Goal: Book appointment/travel/reservation

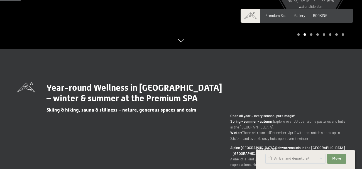
scroll to position [131, 0]
click at [319, 16] on span "BOOKING" at bounding box center [320, 15] width 14 height 4
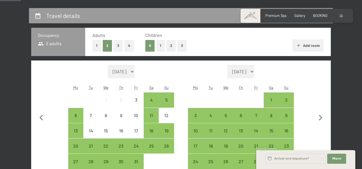
scroll to position [110, 0]
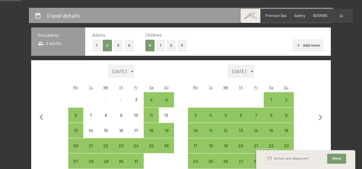
click at [159, 45] on button "1" at bounding box center [160, 45] width 9 height 11
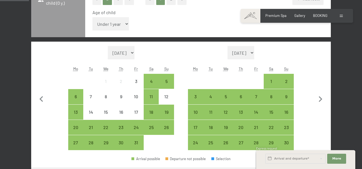
scroll to position [157, 0]
click at [319, 98] on icon "button" at bounding box center [320, 99] width 12 height 12
select select "2025-11-01"
select select "2025-12-01"
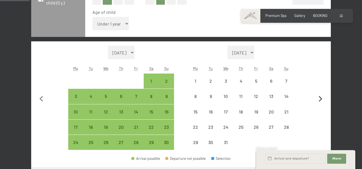
click at [319, 98] on icon "button" at bounding box center [320, 99] width 12 height 12
select select "2025-12-01"
select select "2026-01-01"
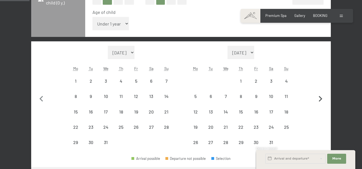
click at [319, 98] on icon "button" at bounding box center [320, 99] width 12 height 12
select select "2026-01-01"
select select "2026-02-01"
select select "2026-01-01"
select select "2026-02-01"
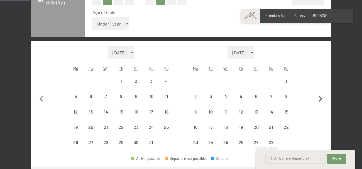
click at [320, 98] on icon "button" at bounding box center [320, 99] width 12 height 12
select select "2026-02-01"
select select "2026-03-01"
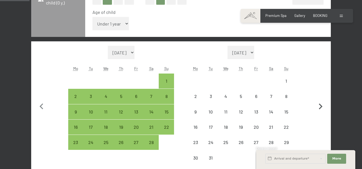
click at [320, 98] on button "button" at bounding box center [320, 106] width 12 height 120
select select "2026-03-01"
select select "2026-04-01"
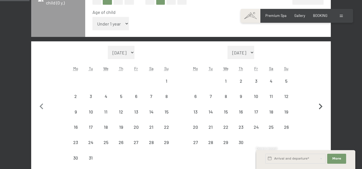
click at [320, 98] on button "button" at bounding box center [320, 106] width 12 height 120
select select "2026-04-01"
select select "2026-05-01"
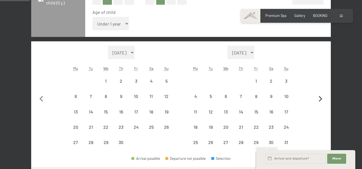
click at [320, 98] on icon "button" at bounding box center [320, 99] width 12 height 12
select select "2026-05-01"
select select "2026-06-01"
select select "2026-05-01"
select select "2026-06-01"
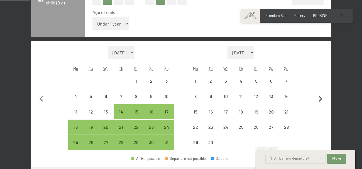
click at [320, 98] on icon "button" at bounding box center [320, 99] width 12 height 12
select select "2026-06-01"
select select "2026-07-01"
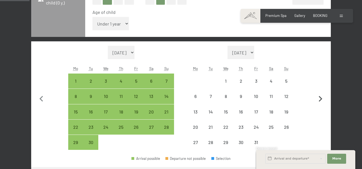
select select "2026-06-01"
select select "2026-07-01"
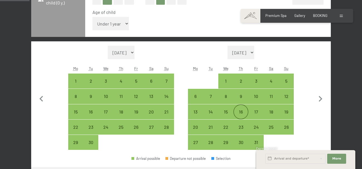
click at [239, 113] on div "16" at bounding box center [241, 117] width 14 height 14
select select "2026-06-01"
select select "2026-07-01"
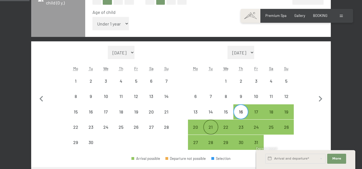
click at [208, 130] on div "21" at bounding box center [211, 132] width 14 height 14
select select "2026-06-01"
select select "2026-07-01"
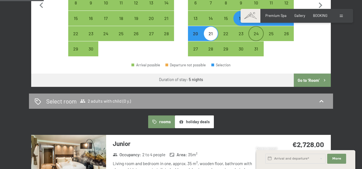
scroll to position [257, 0]
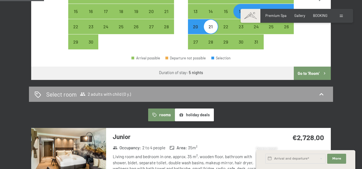
click at [309, 76] on button "Go to ‘Room’" at bounding box center [311, 73] width 37 height 13
select select "2026-06-01"
select select "2026-07-01"
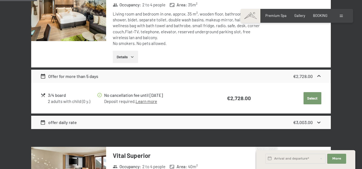
scroll to position [196, 0]
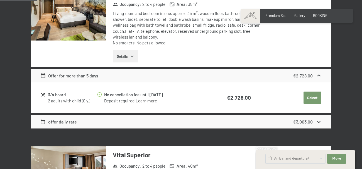
click at [145, 101] on span "Consent to marketing activities*" at bounding box center [158, 101] width 63 height 6
click at [124, 101] on input "Consent to marketing activities*" at bounding box center [122, 101] width 6 height 6
click at [149, 103] on span "Consent to marketing activities*" at bounding box center [158, 101] width 63 height 6
click at [124, 103] on input "Consent to marketing activities*" at bounding box center [122, 101] width 6 height 6
checkbox input "false"
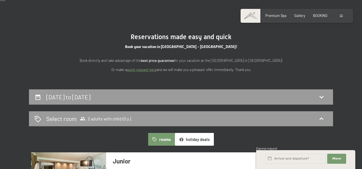
scroll to position [0, 0]
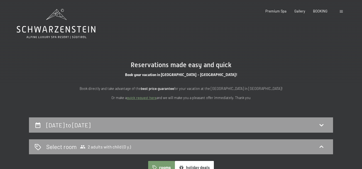
click at [342, 13] on span at bounding box center [340, 11] width 3 height 3
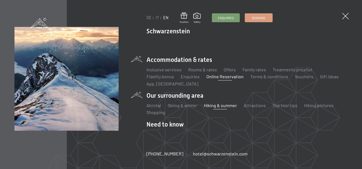
click at [211, 106] on link "Hiking & summer" at bounding box center [220, 105] width 33 height 5
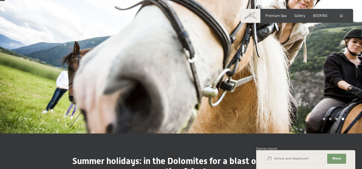
scroll to position [44, 0]
